Goal: Ask a question

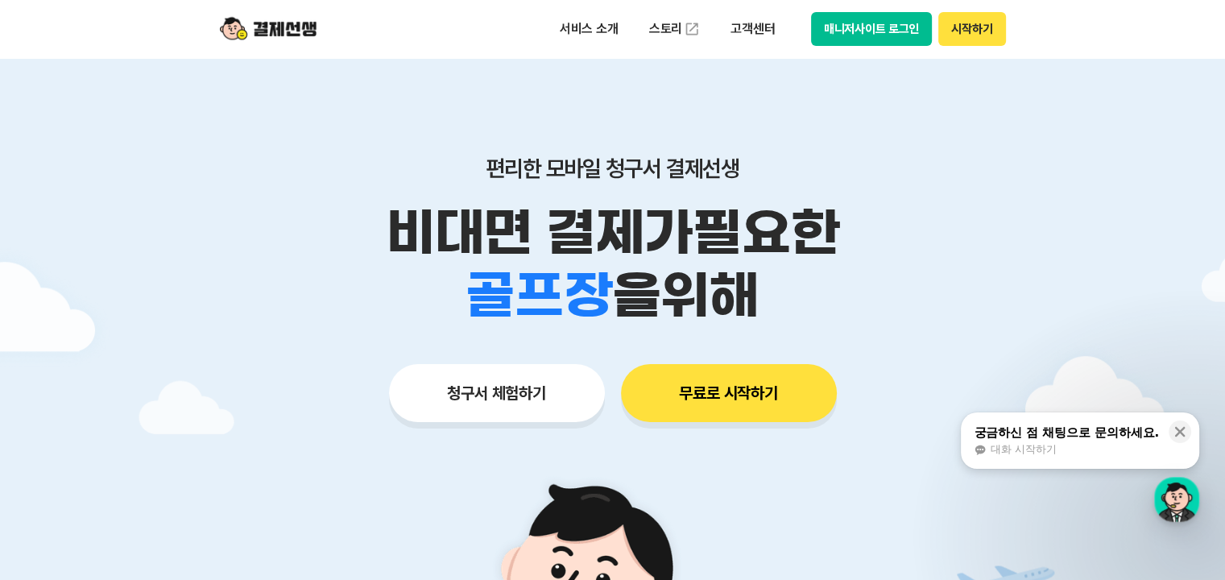
click at [853, 25] on button "매니저사이트 로그인" at bounding box center [872, 29] width 122 height 34
click at [889, 27] on button "매니저사이트 로그인" at bounding box center [872, 29] width 122 height 34
click at [862, 19] on button "매니저사이트 로그인" at bounding box center [872, 29] width 122 height 34
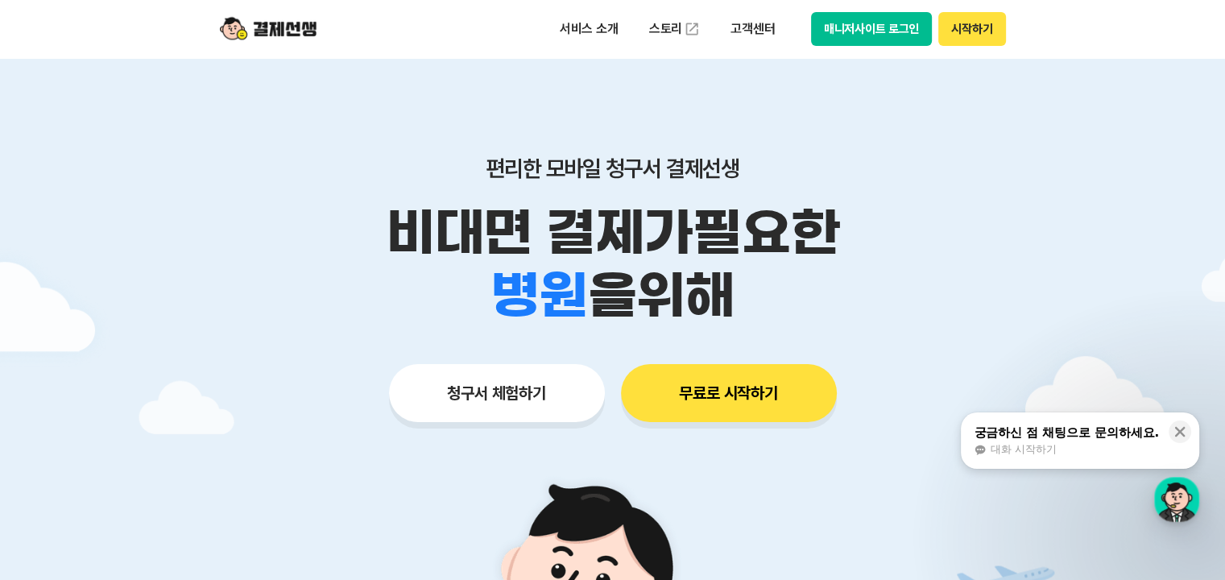
click at [854, 27] on button "매니저사이트 로그인" at bounding box center [872, 29] width 122 height 34
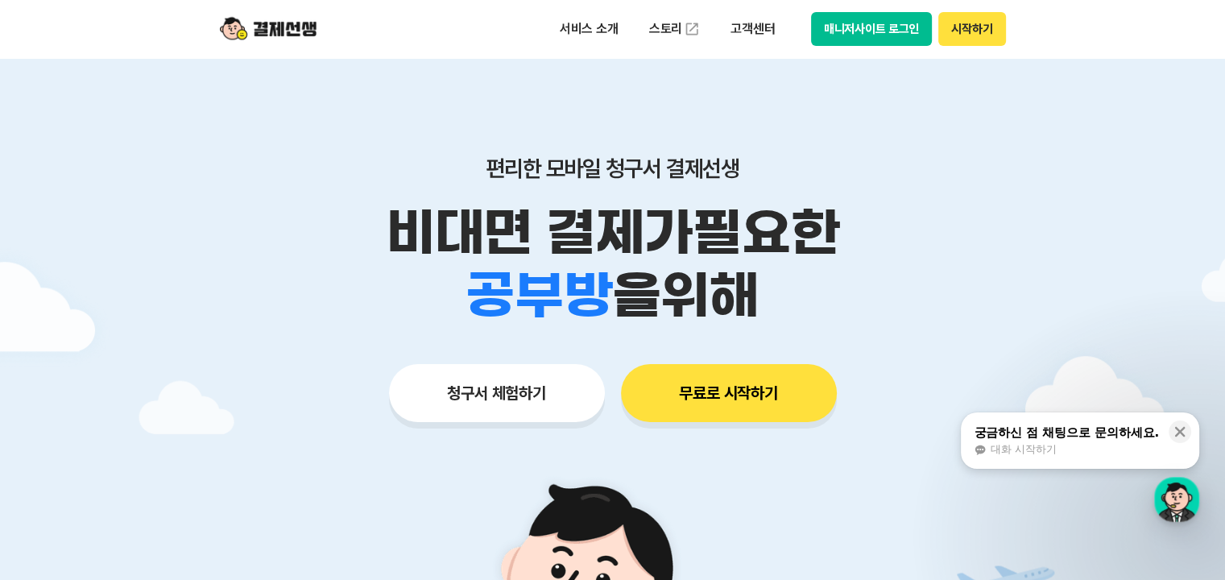
click at [976, 24] on button "시작하기" at bounding box center [971, 29] width 67 height 34
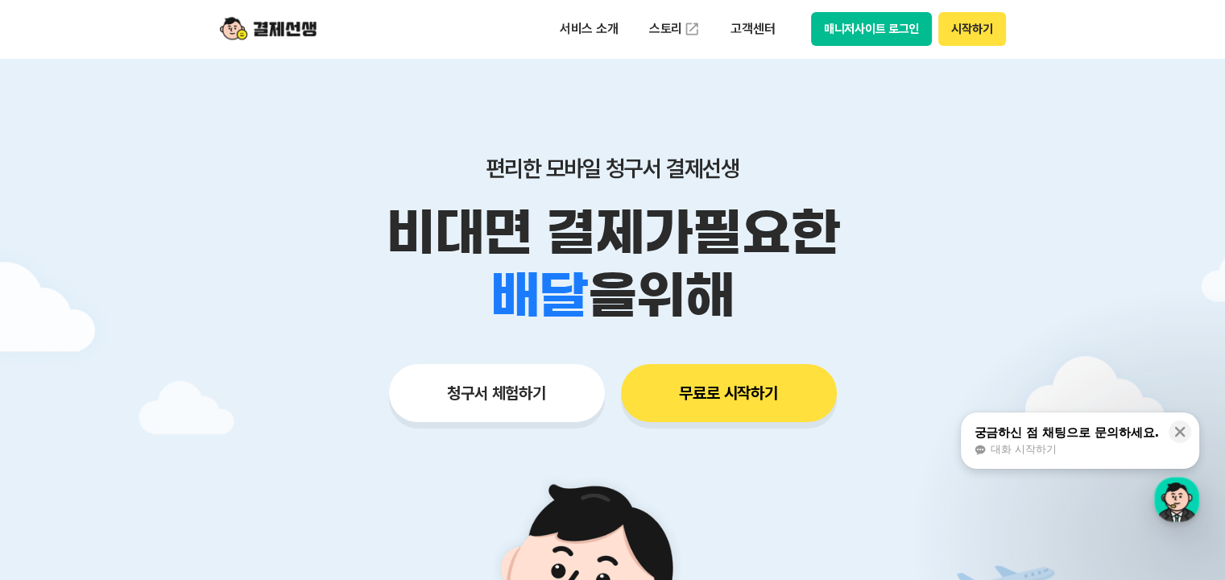
click at [871, 34] on button "매니저사이트 로그인" at bounding box center [872, 29] width 122 height 34
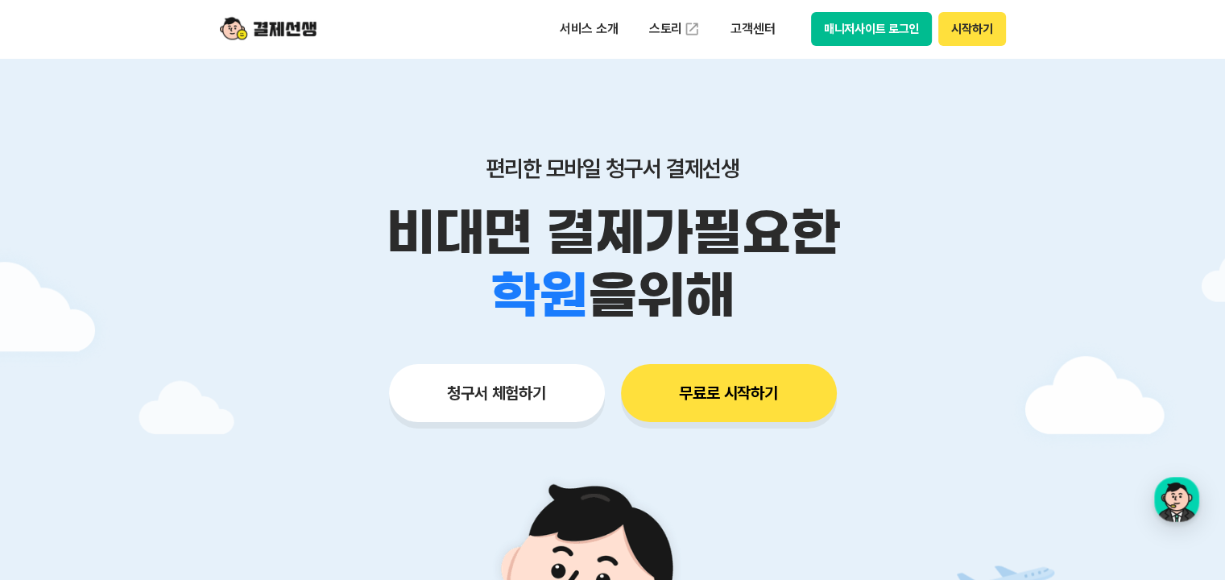
scroll to position [403, 0]
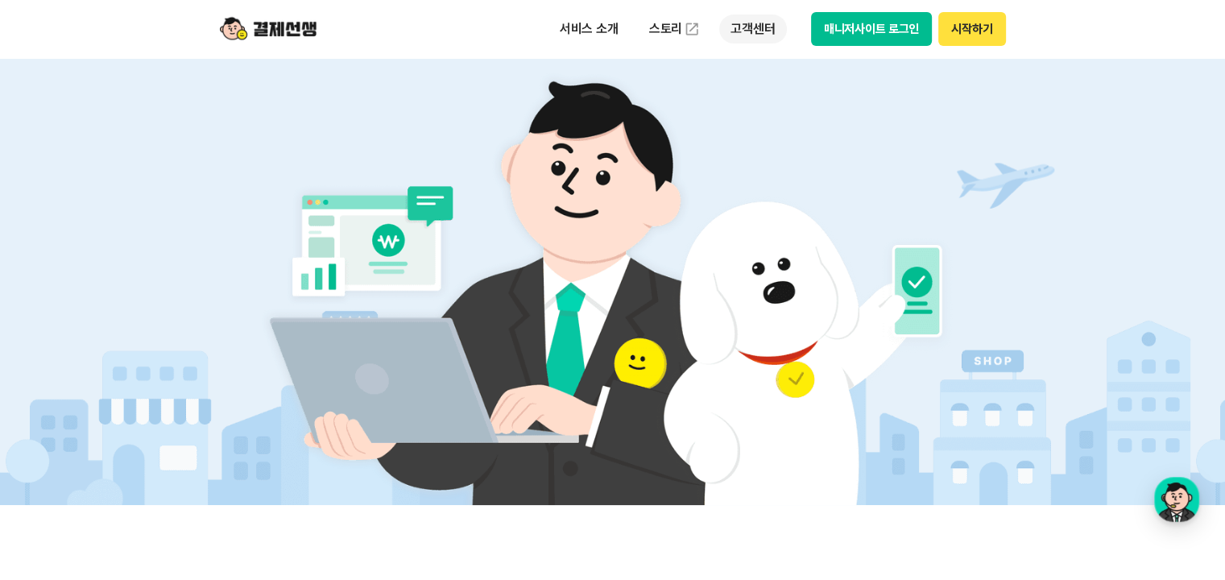
click at [756, 29] on p "고객센터" at bounding box center [752, 28] width 67 height 29
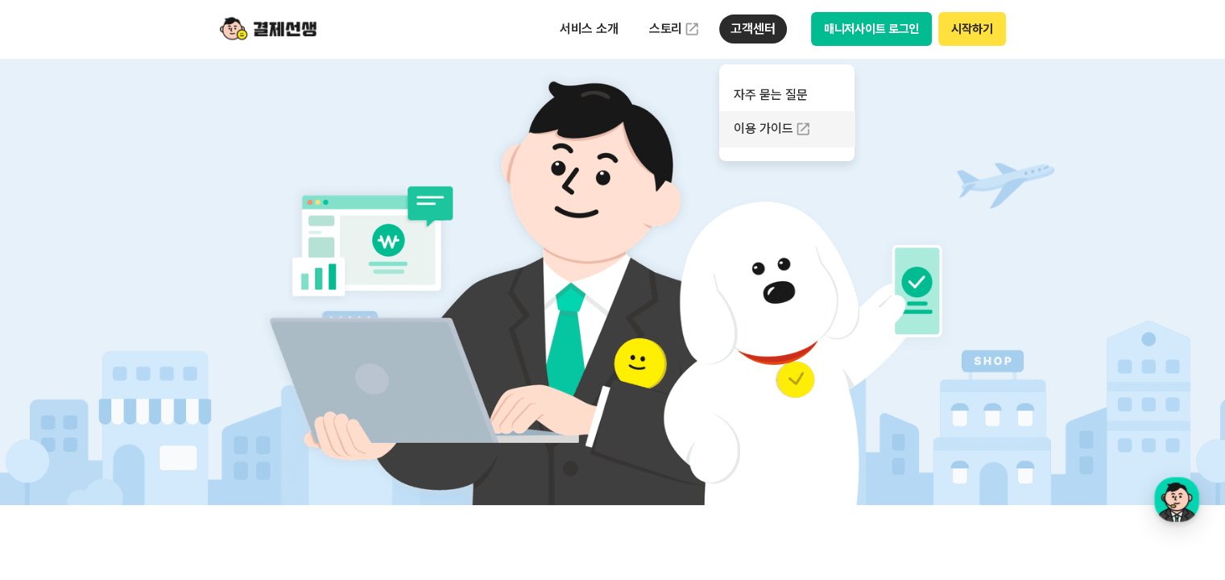
click at [784, 126] on link "이용 가이드" at bounding box center [786, 128] width 135 height 35
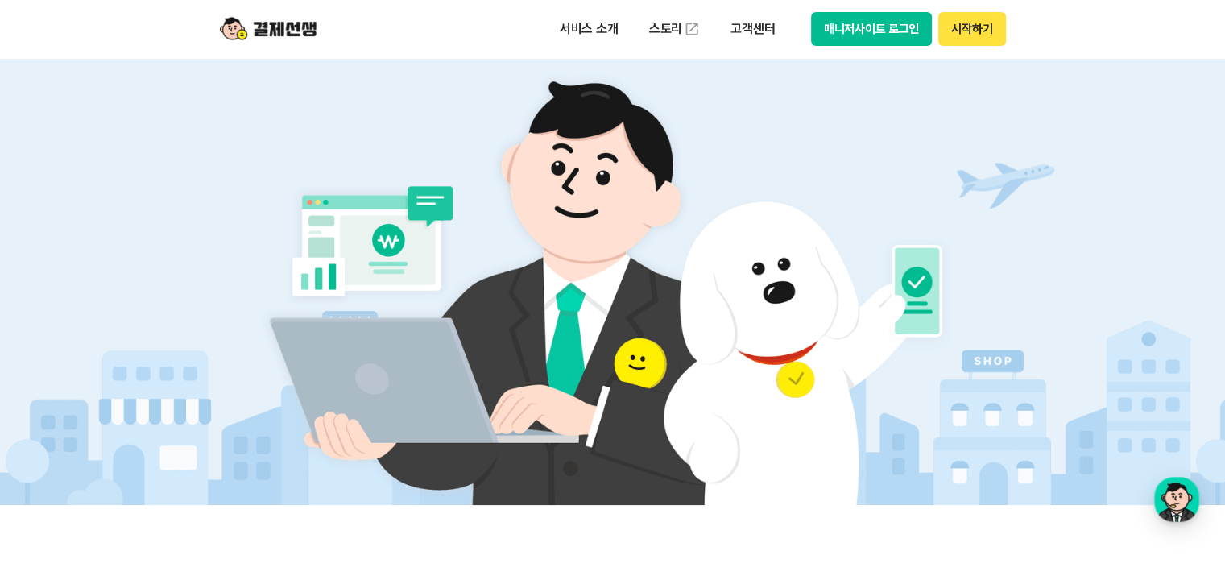
click at [863, 25] on button "매니저사이트 로그인" at bounding box center [872, 29] width 122 height 34
click at [890, 27] on button "매니저사이트 로그인" at bounding box center [872, 29] width 122 height 34
click at [754, 27] on p "고객센터" at bounding box center [752, 28] width 67 height 29
click at [745, 270] on img at bounding box center [612, 279] width 753 height 452
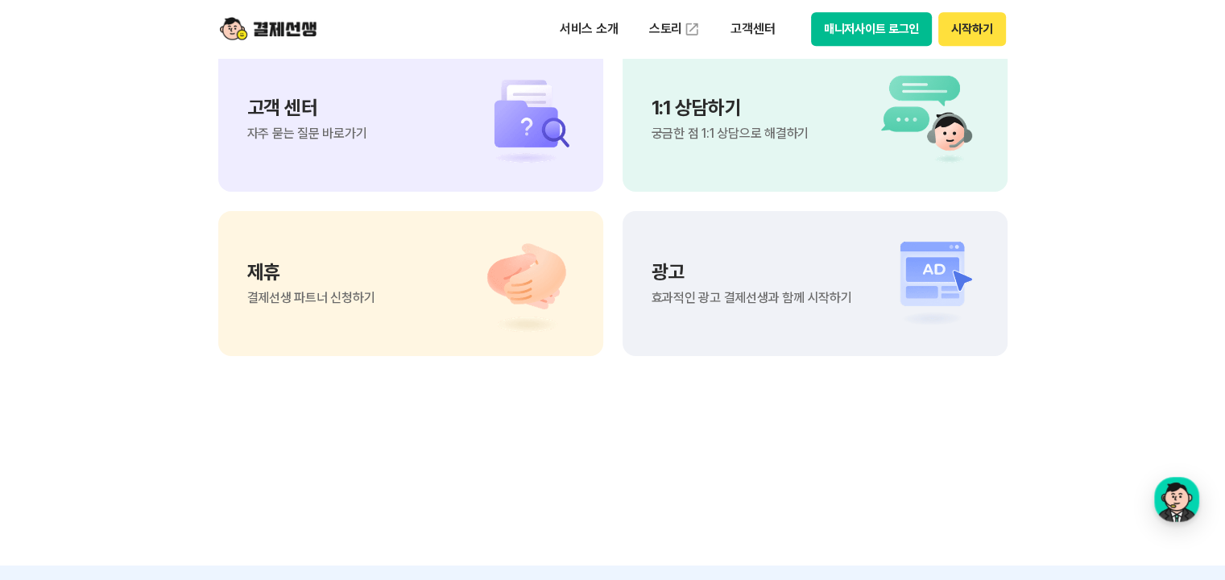
scroll to position [13530, 0]
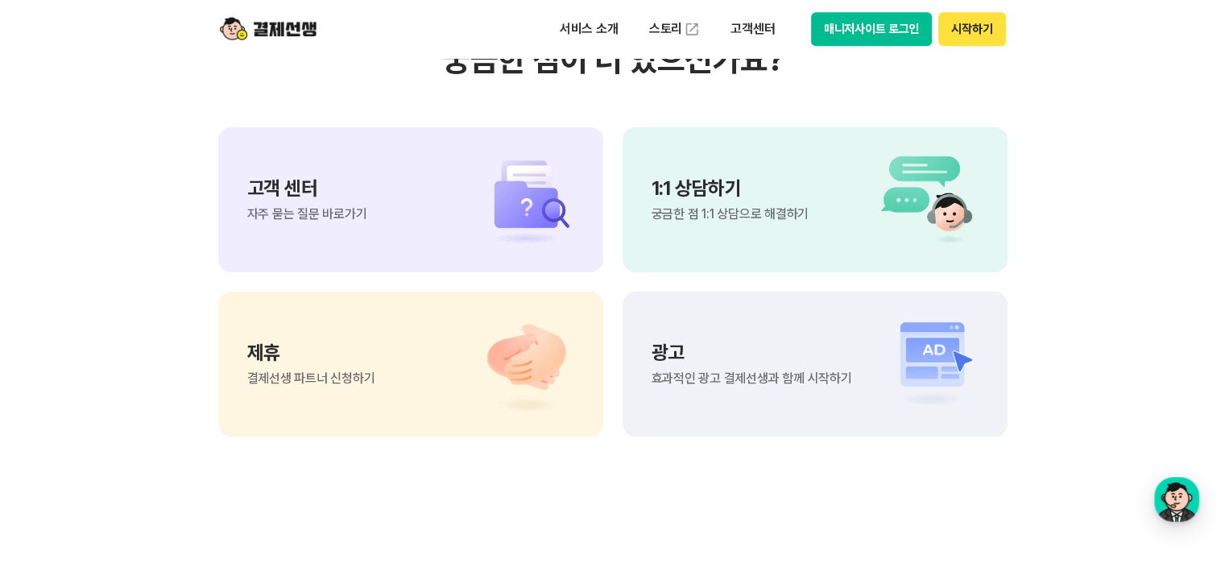
click at [425, 219] on div "고객 센터 자주 묻는 질문 바로가기" at bounding box center [410, 199] width 385 height 145
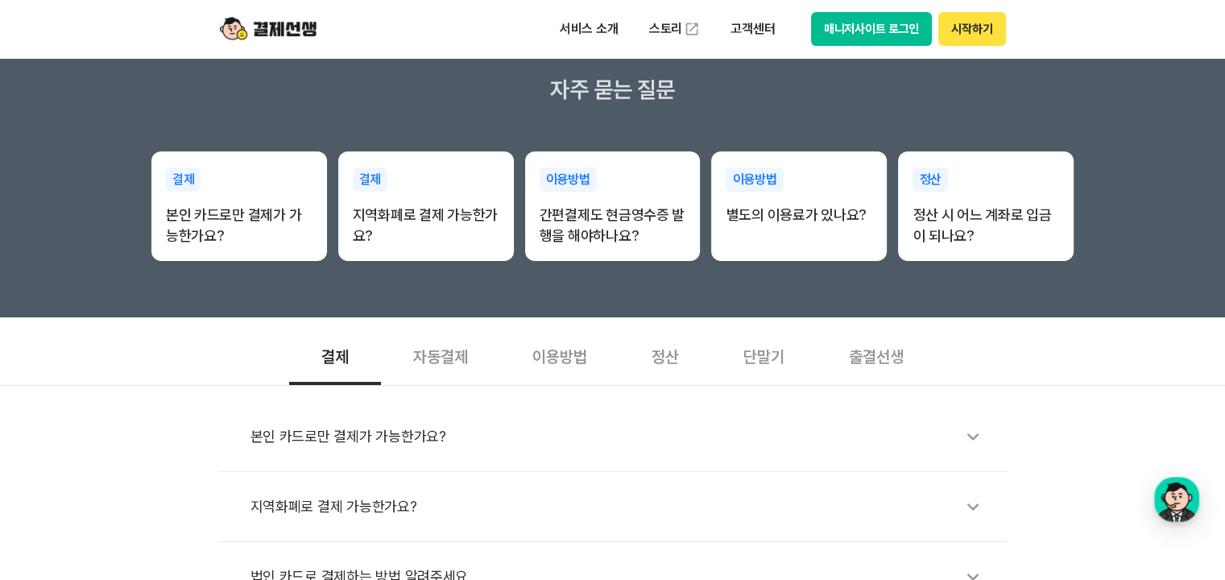
scroll to position [403, 0]
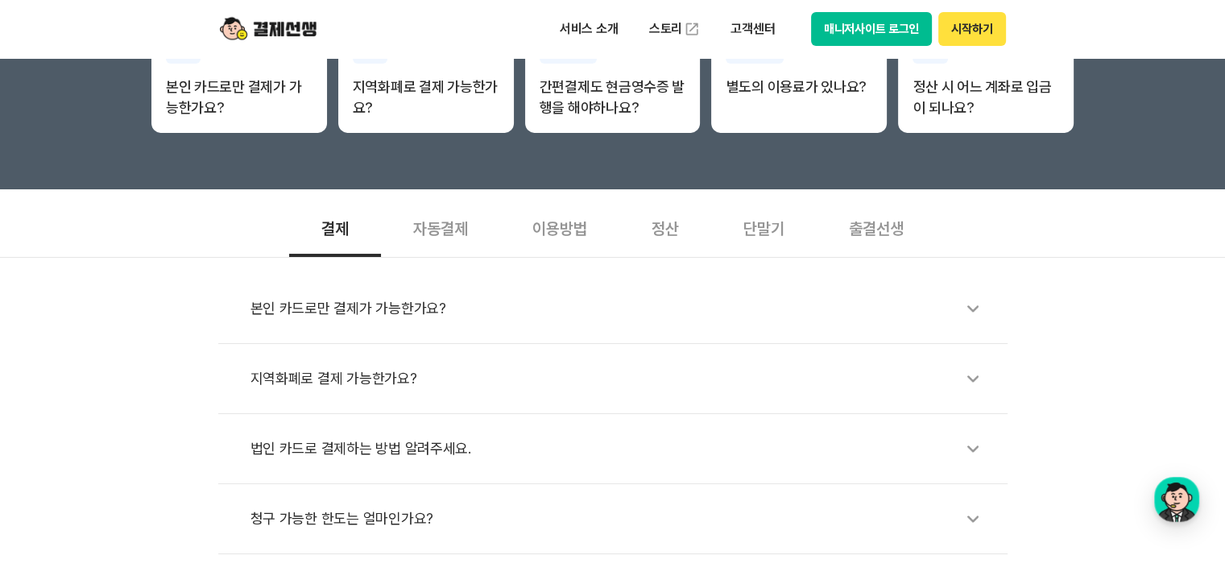
click at [779, 228] on div "단말기" at bounding box center [764, 227] width 106 height 60
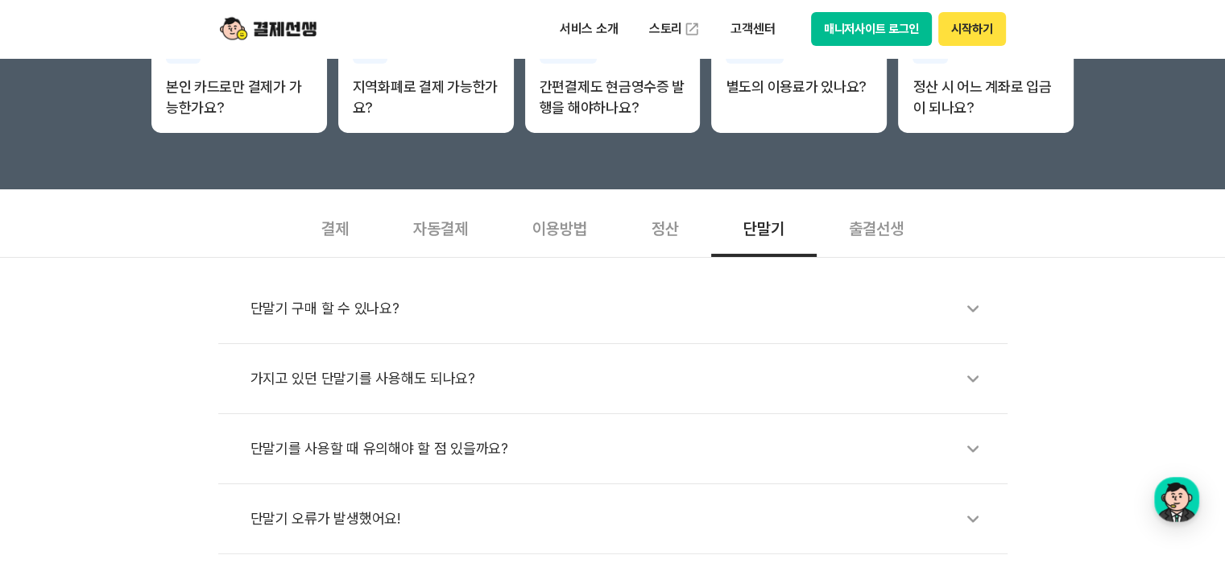
click at [668, 225] on div "정산" at bounding box center [665, 227] width 92 height 60
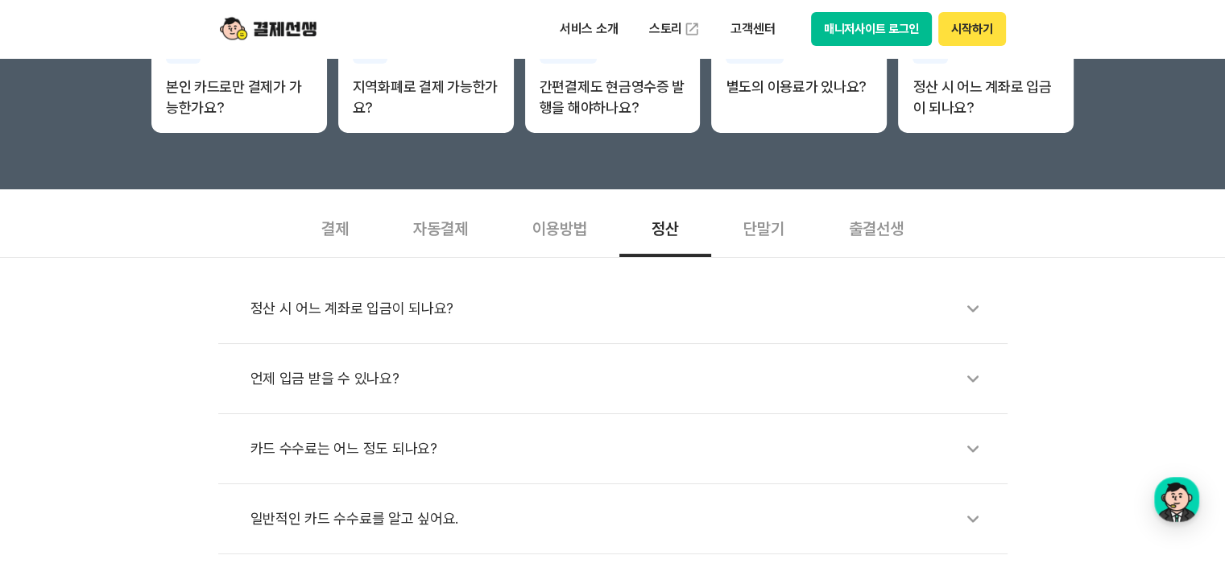
click at [556, 233] on div "이용방법" at bounding box center [559, 227] width 119 height 60
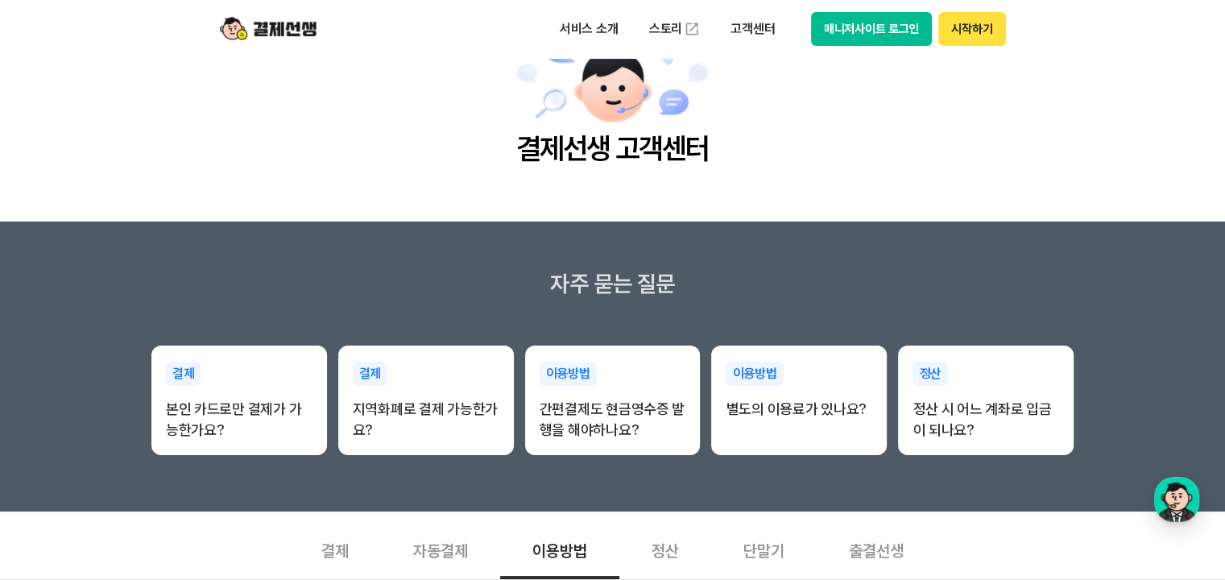
scroll to position [0, 0]
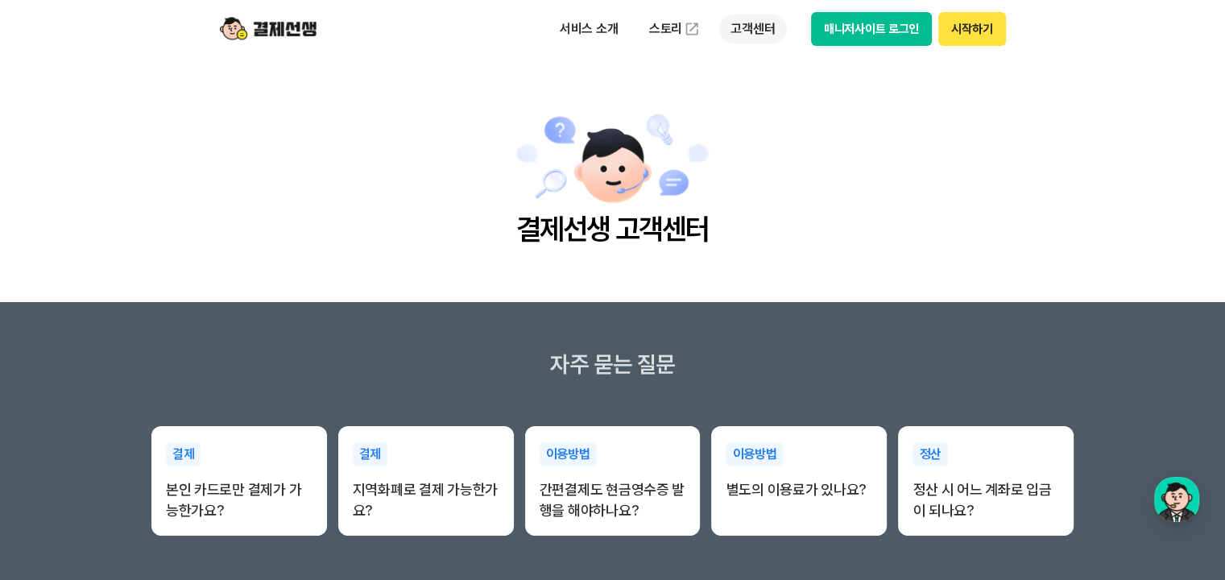
click at [746, 32] on p "고객센터" at bounding box center [752, 28] width 67 height 29
click at [784, 258] on main "결제선생 고객센터" at bounding box center [612, 180] width 1225 height 244
click at [276, 23] on img at bounding box center [268, 29] width 97 height 31
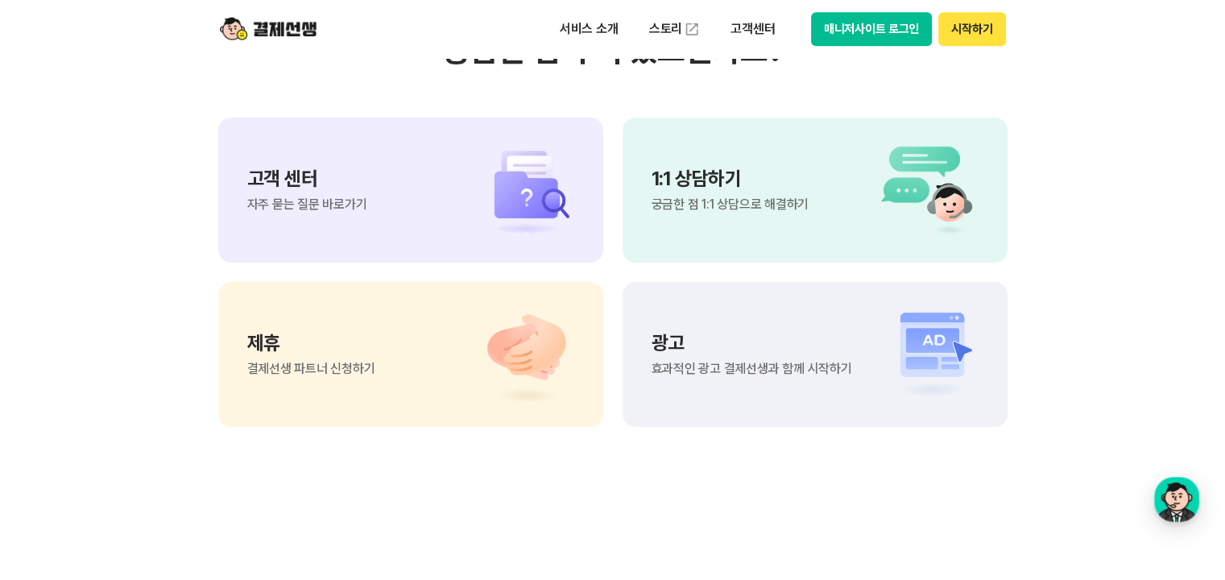
scroll to position [13454, 0]
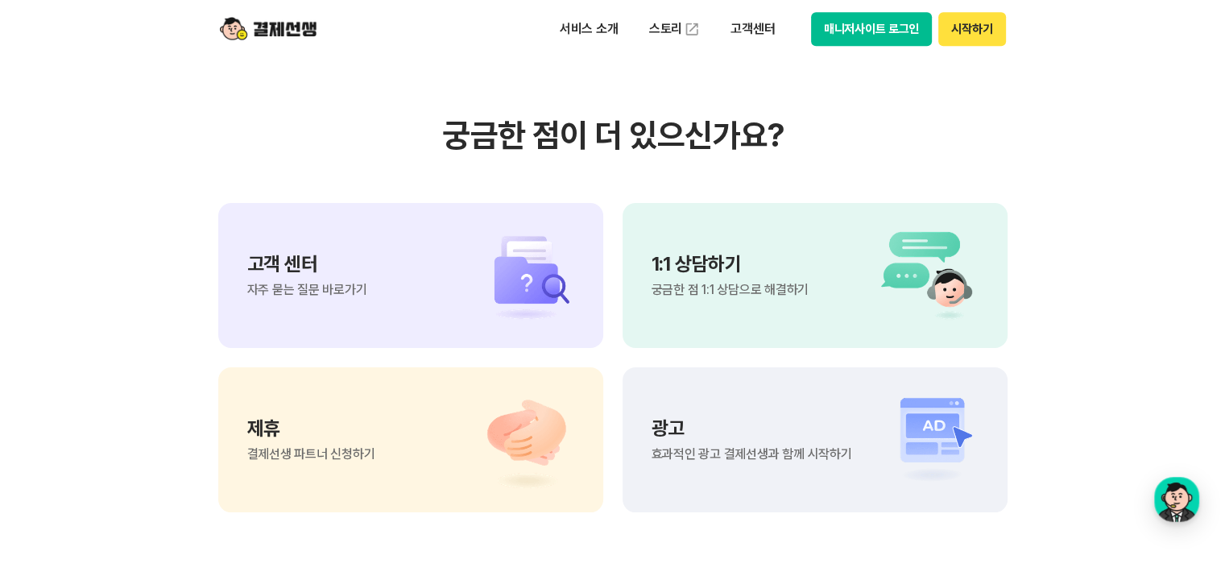
click at [759, 283] on span "궁금한 점 1:1 상담으로 해결하기" at bounding box center [730, 289] width 157 height 13
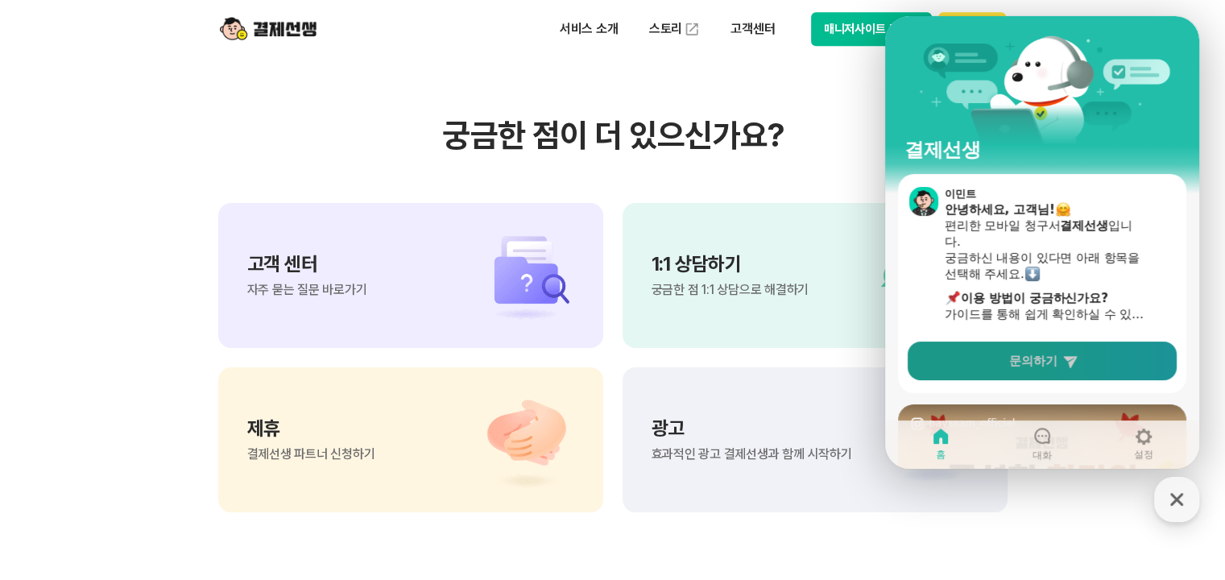
click at [1035, 365] on span "문의하기" at bounding box center [1033, 361] width 48 height 16
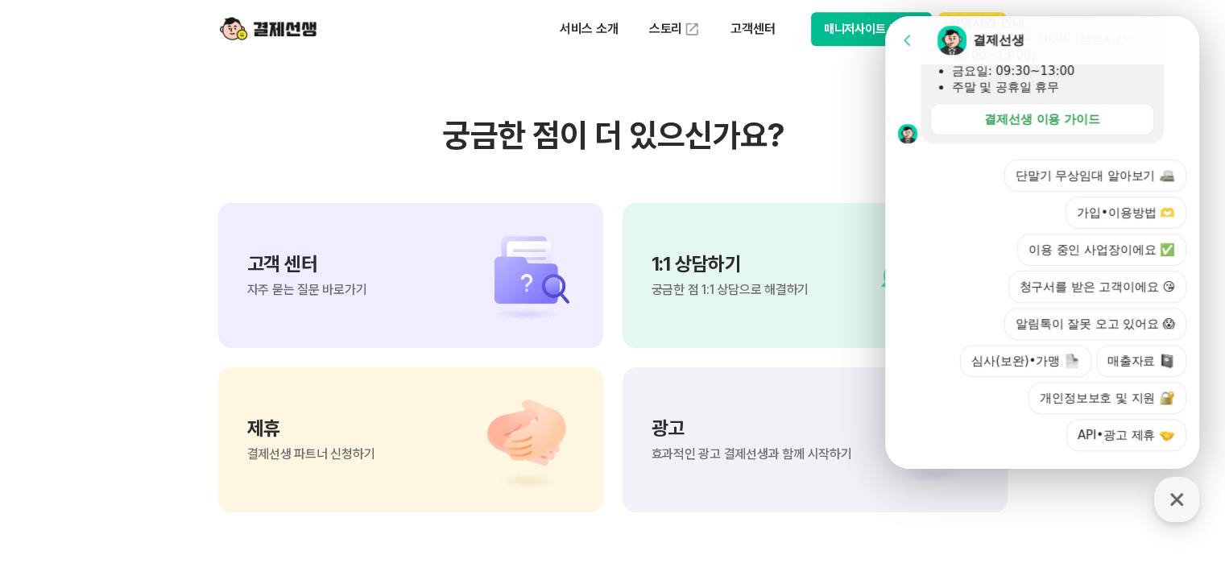
scroll to position [564, 0]
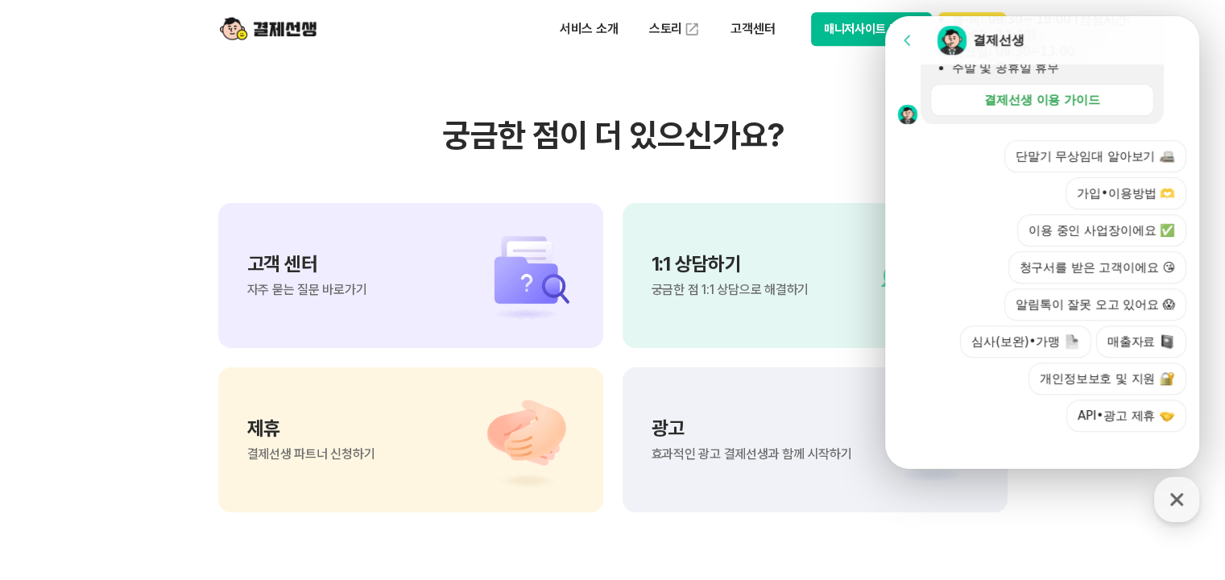
click at [1088, 234] on button "이용 중인 사업장이에요 ✅" at bounding box center [1101, 230] width 169 height 32
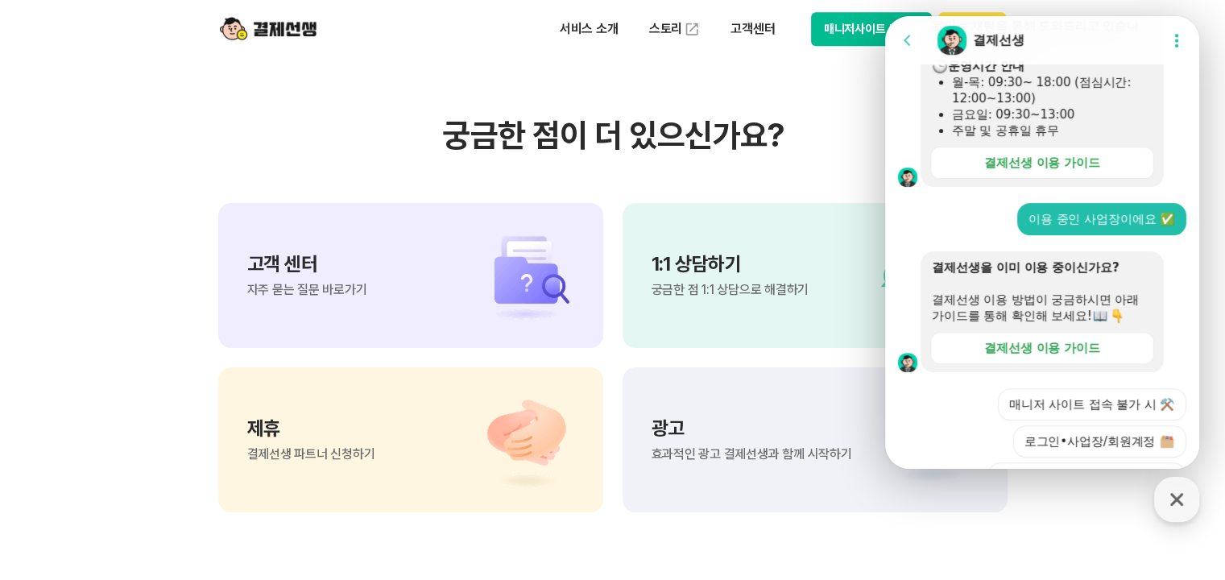
scroll to position [685, 0]
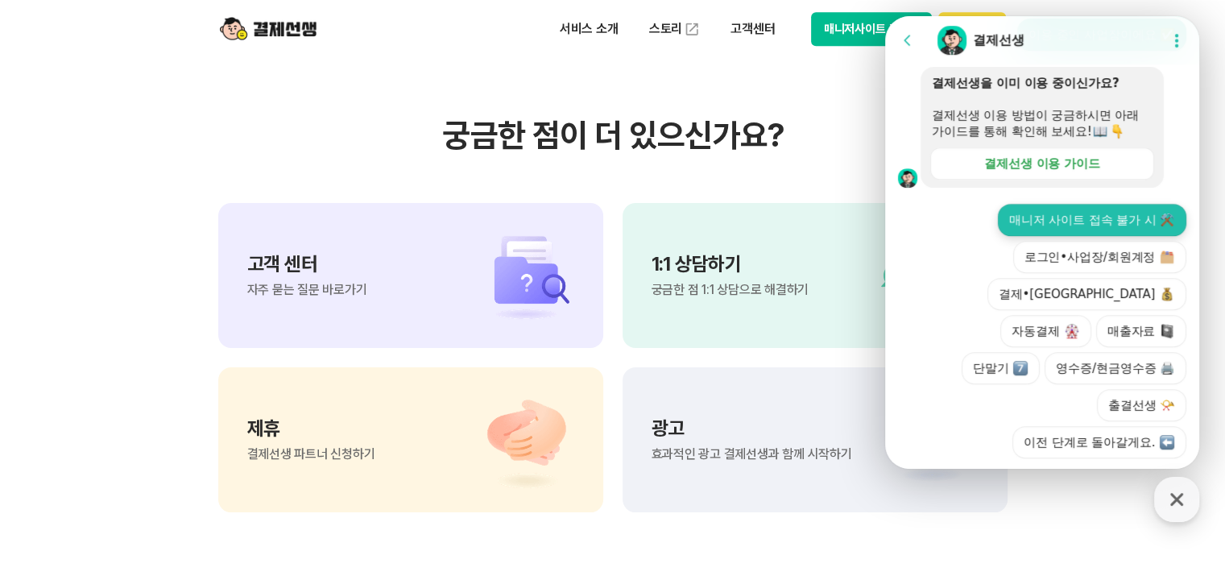
click at [1044, 218] on button "매니저 사이트 접속 불가 시 ⚒️" at bounding box center [1092, 220] width 188 height 32
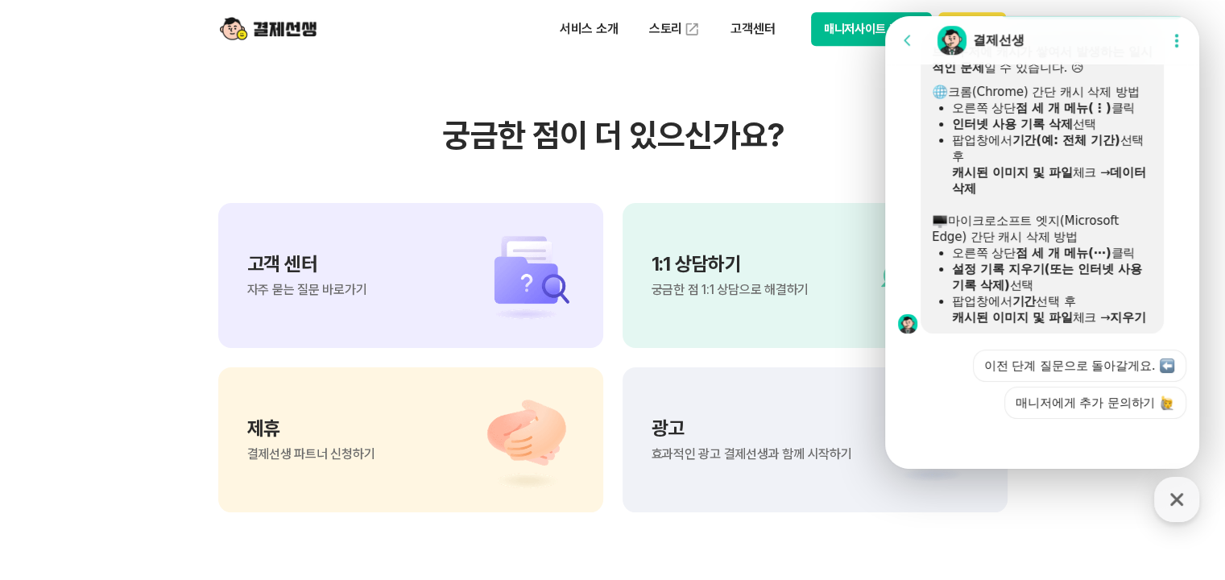
scroll to position [837, 0]
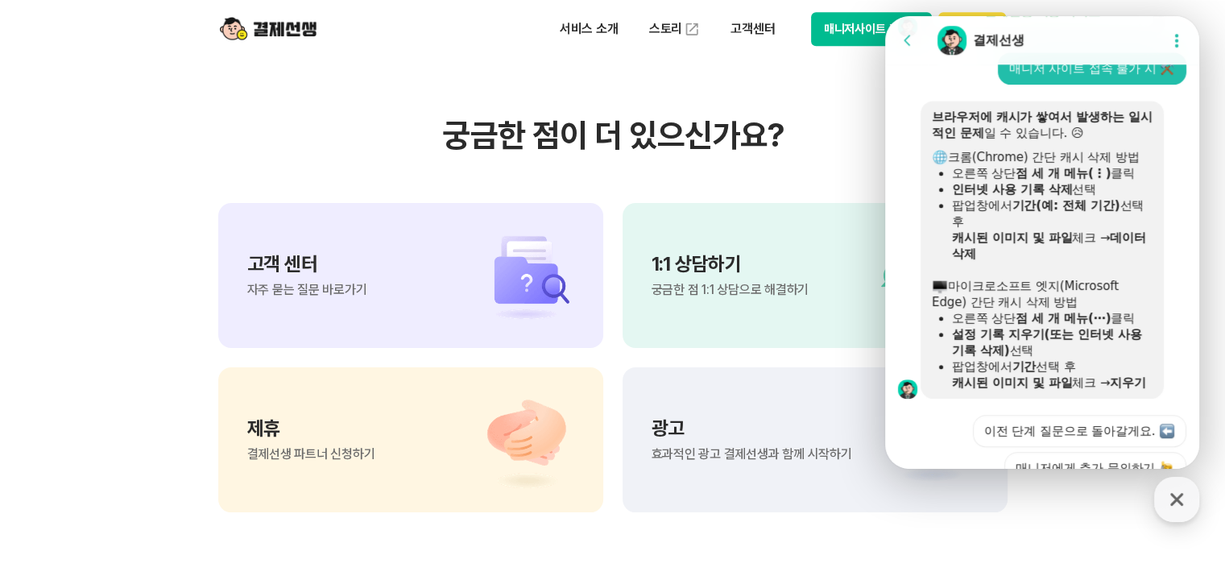
drag, startPoint x: 2074, startPoint y: 17, endPoint x: 951, endPoint y: 415, distance: 1191.1
click at [951, 415] on div "Action buttons for quick reply 이전 단계 질문으로 돌아갈게요. 매니저에게 추가 문의하기" at bounding box center [1042, 441] width 314 height 85
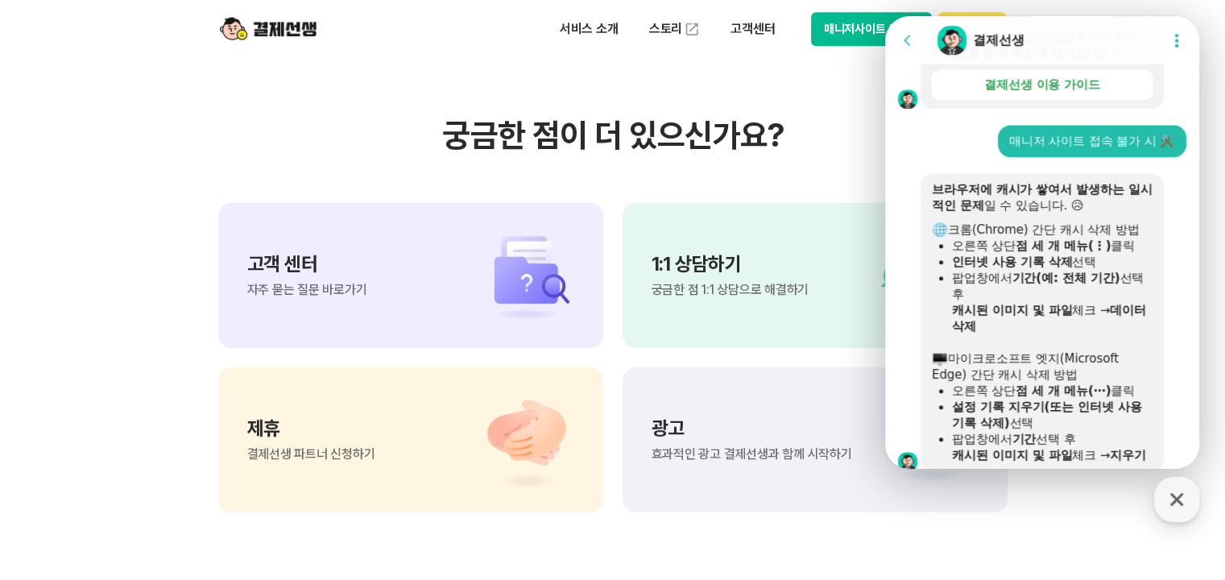
scroll to position [756, 0]
